Goal: Task Accomplishment & Management: Manage account settings

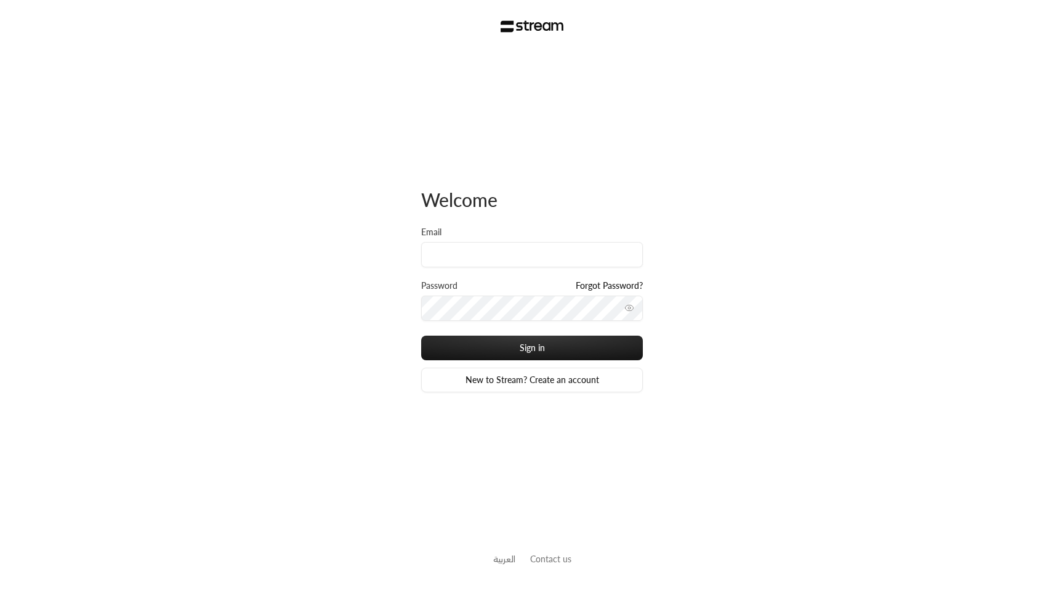
click at [510, 162] on div "Welcome Email Password Forgot Password? Sign in New to Stream? Create an account" at bounding box center [532, 289] width 222 height 475
click at [522, 265] on input "Email" at bounding box center [532, 254] width 222 height 25
type input "[EMAIL_ADDRESS][DOMAIN_NAME]"
click at [621, 261] on input "[EMAIL_ADDRESS][DOMAIN_NAME]" at bounding box center [532, 254] width 222 height 25
click at [626, 257] on input "[EMAIL_ADDRESS][DOMAIN_NAME]" at bounding box center [532, 254] width 222 height 25
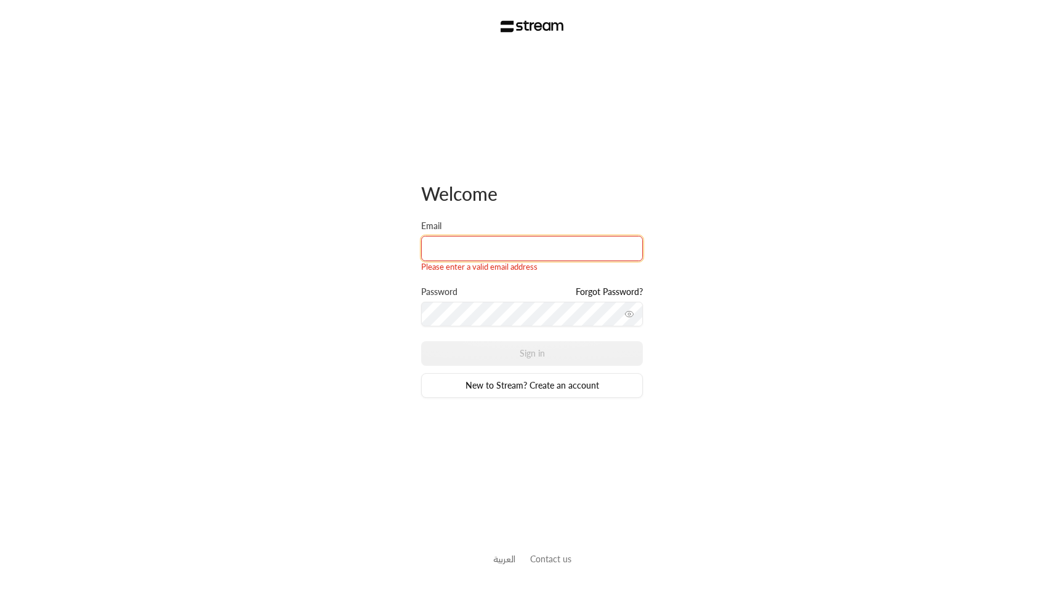
click at [535, 247] on input "Email" at bounding box center [532, 248] width 222 height 25
click at [511, 244] on input "Email" at bounding box center [532, 248] width 222 height 25
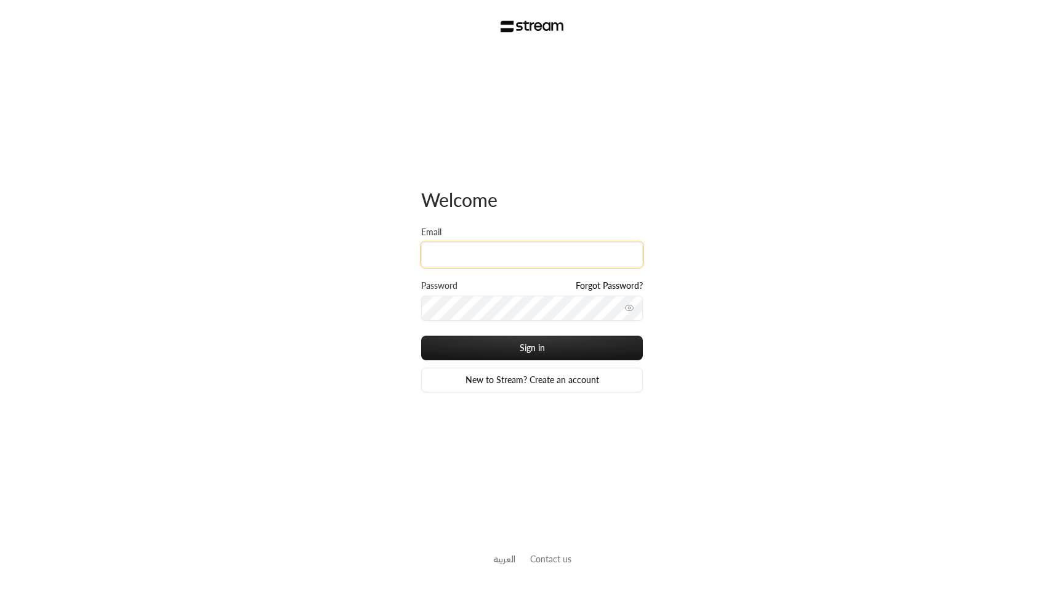
type input "[EMAIL_ADDRESS][DOMAIN_NAME]"
drag, startPoint x: 434, startPoint y: 256, endPoint x: 528, endPoint y: 252, distance: 94.3
click at [528, 252] on input "[EMAIL_ADDRESS][DOMAIN_NAME]" at bounding box center [532, 254] width 222 height 25
click at [526, 251] on input "[EMAIL_ADDRESS][DOMAIN_NAME]" at bounding box center [532, 254] width 222 height 25
drag, startPoint x: 520, startPoint y: 256, endPoint x: 404, endPoint y: 259, distance: 115.8
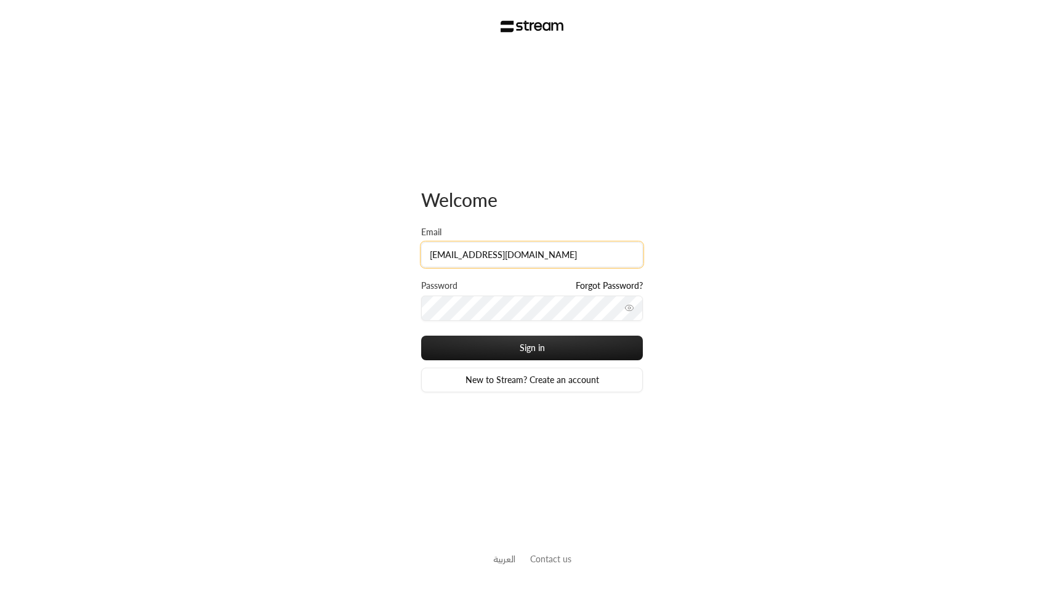
click at [404, 259] on div "Welcome Email [EMAIL_ADDRESS][DOMAIN_NAME] Password Forgot Password? Sign in Ne…" at bounding box center [532, 295] width 1064 height 590
click at [520, 344] on button "Sign in" at bounding box center [532, 348] width 222 height 25
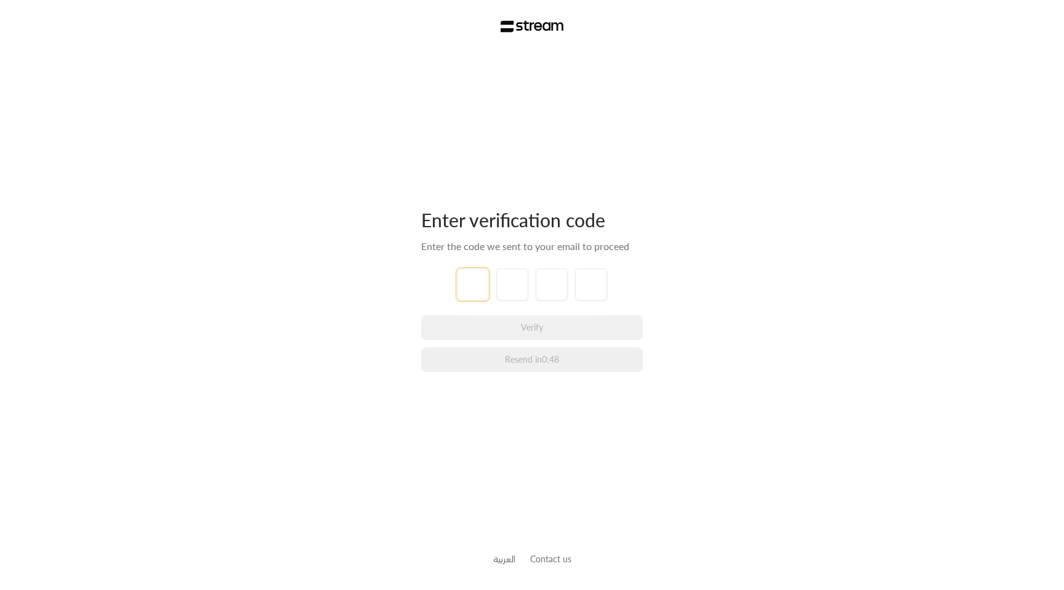
paste input "7"
type input "7"
type input "8"
type input "6"
type input "1"
